Goal: Information Seeking & Learning: Learn about a topic

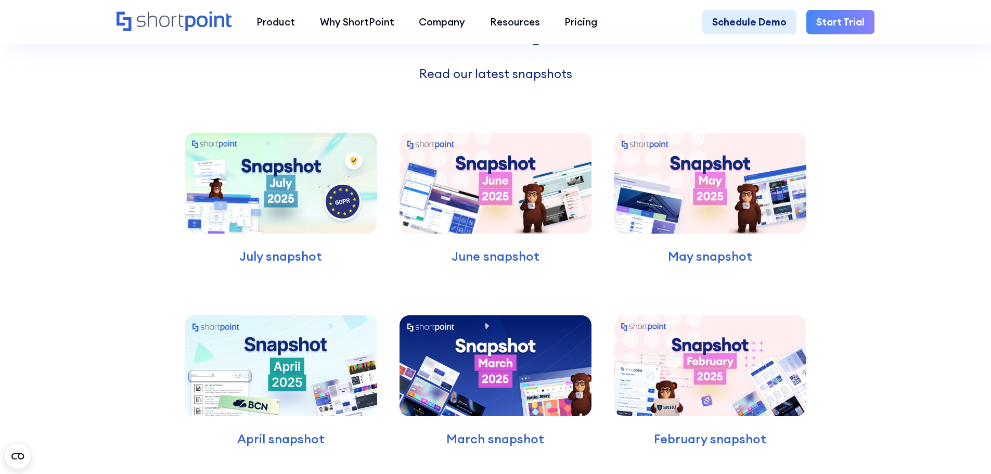
scroll to position [3258, 0]
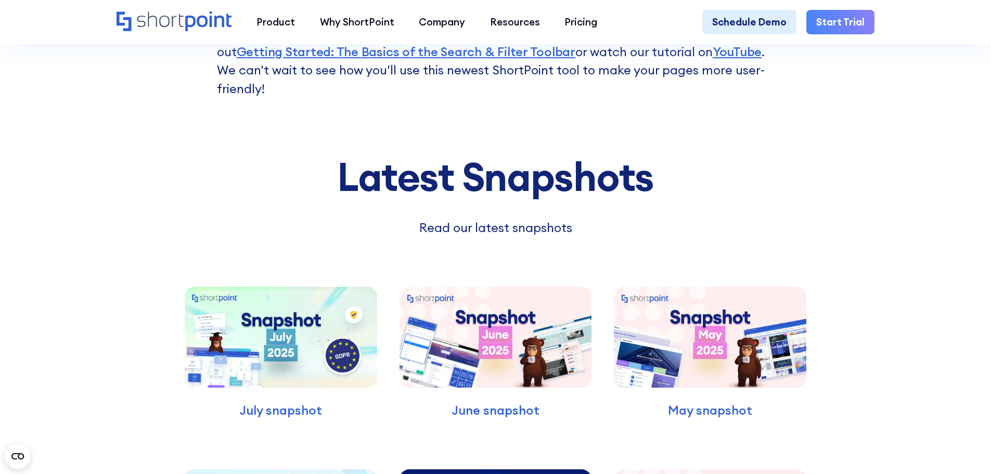
click at [275, 364] on img at bounding box center [281, 337] width 192 height 101
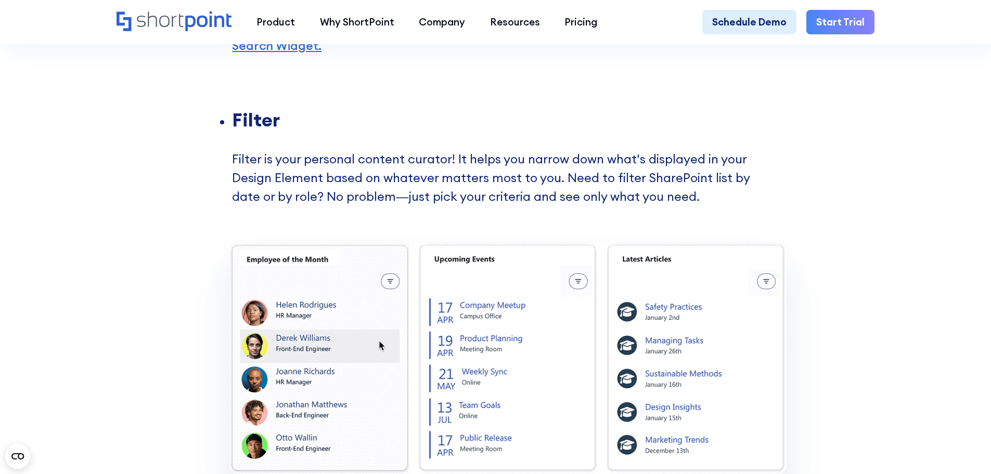
scroll to position [1645, 0]
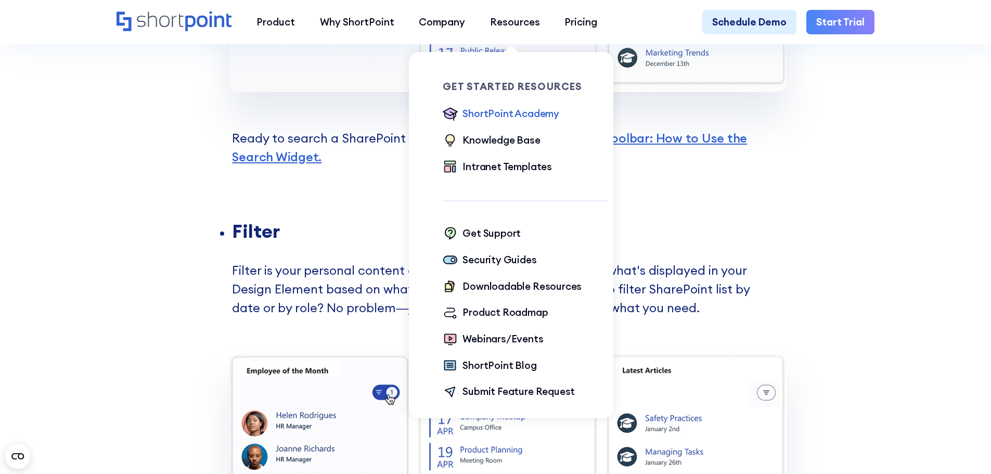
click at [526, 114] on div "ShortPoint Academy" at bounding box center [510, 113] width 97 height 15
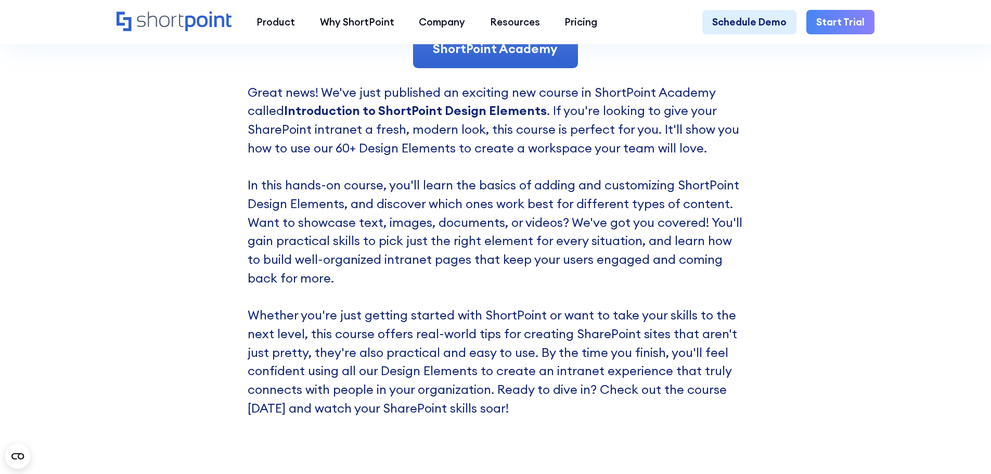
scroll to position [2393, 0]
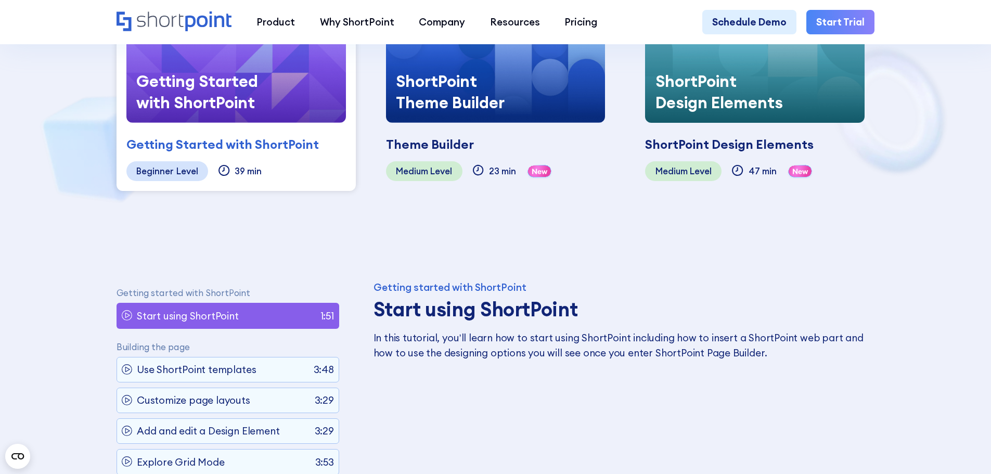
scroll to position [416, 0]
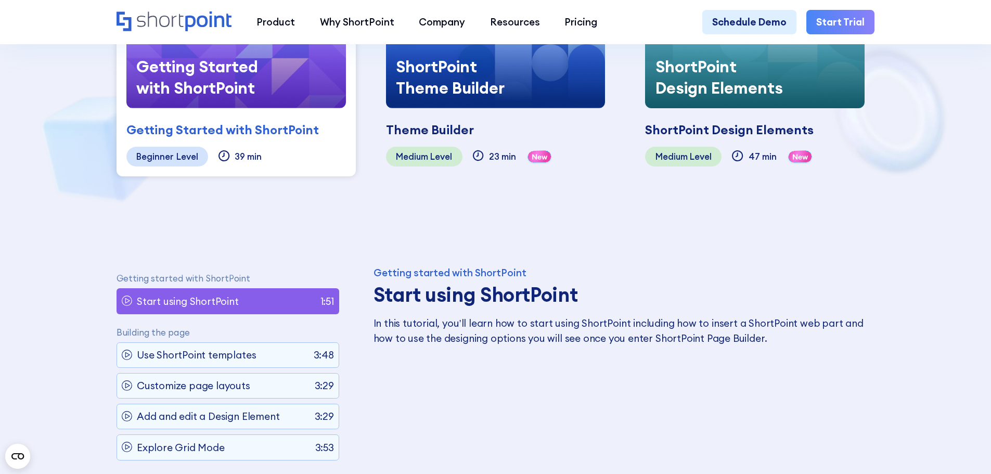
click at [200, 101] on div "Getting Started with ShortPoint" at bounding box center [204, 77] width 156 height 62
click at [177, 121] on div "Getting Started with ShortPoint" at bounding box center [222, 130] width 192 height 19
click at [462, 92] on div "ShortPoint Theme Builder" at bounding box center [464, 77] width 156 height 62
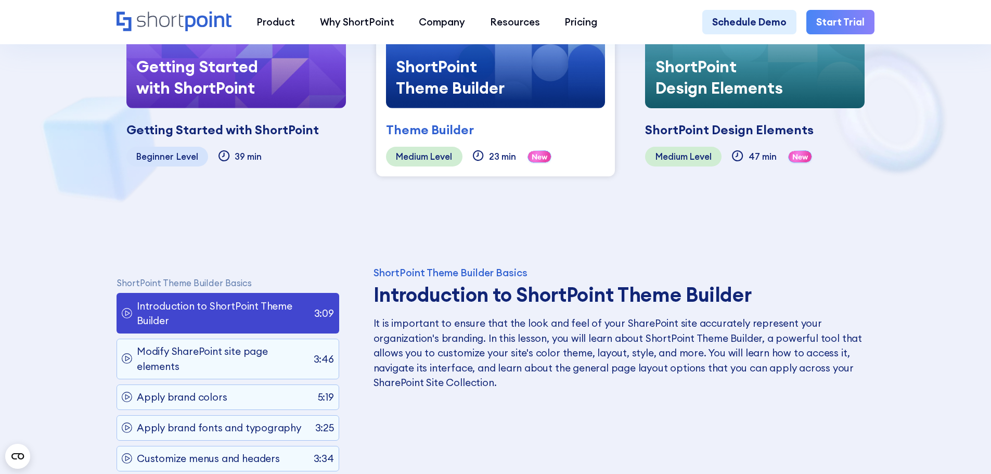
click at [290, 82] on img at bounding box center [236, 46] width 220 height 124
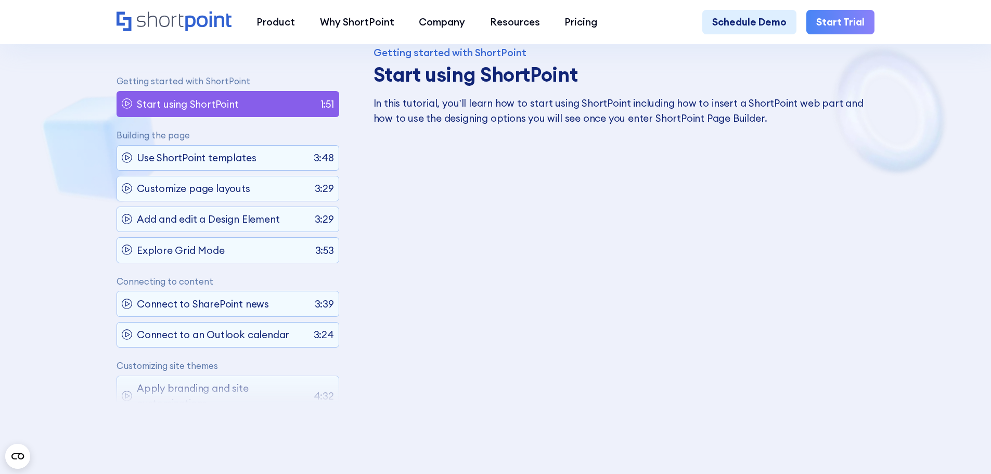
scroll to position [676, 0]
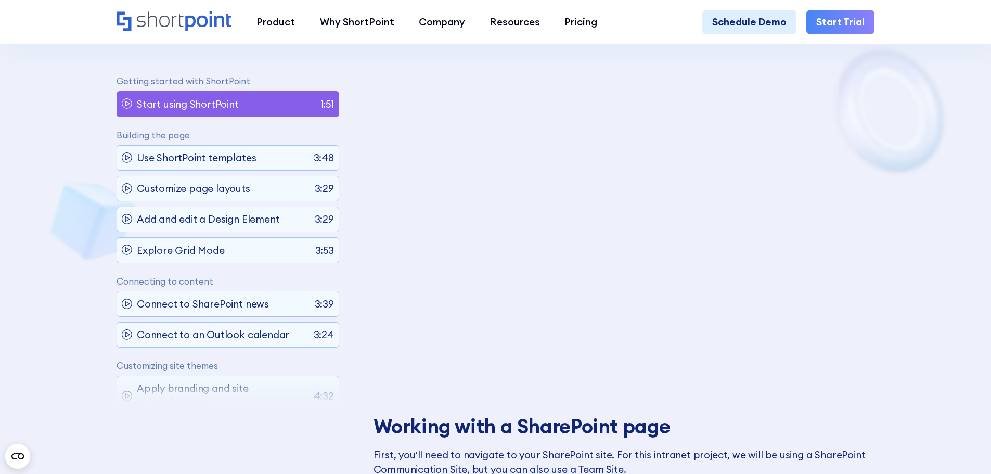
scroll to position [884, 0]
